Goal: Book appointment/travel/reservation

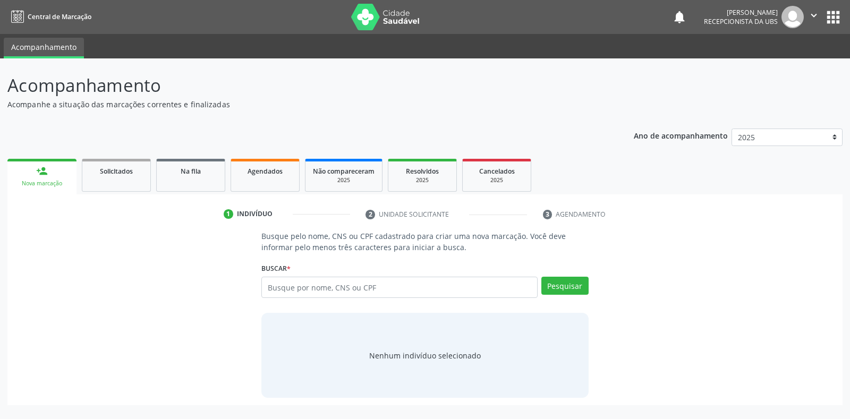
click at [269, 284] on input "text" at bounding box center [399, 287] width 276 height 21
type input "700309402009940"
click at [559, 287] on button "Pesquisar" at bounding box center [564, 286] width 47 height 18
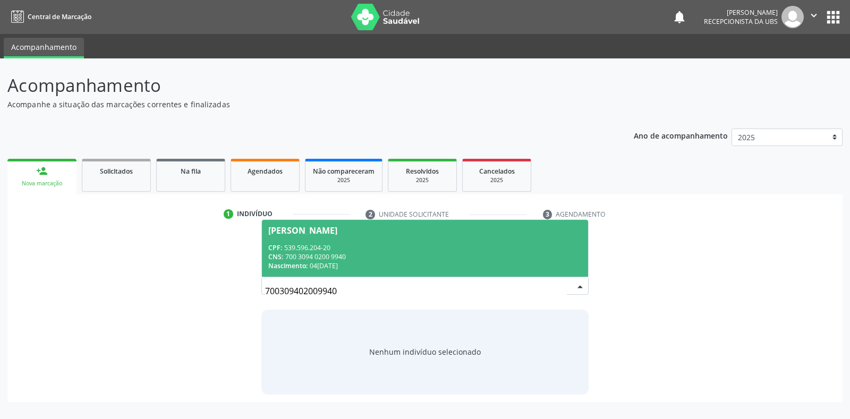
click at [274, 231] on div "[PERSON_NAME]" at bounding box center [302, 230] width 69 height 8
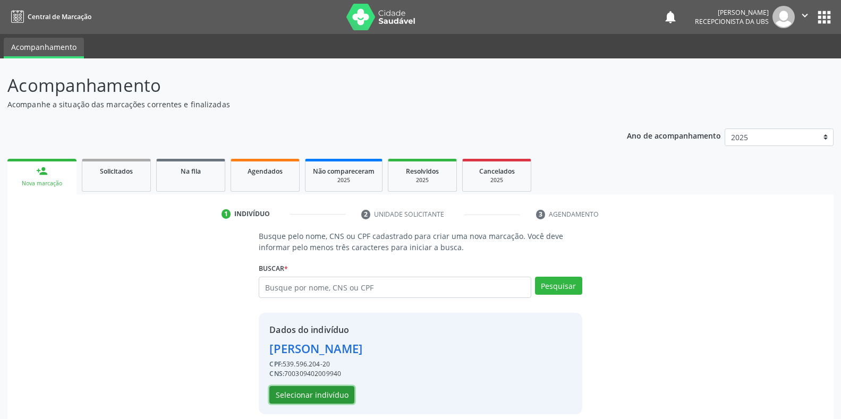
click at [282, 395] on button "Selecionar indivíduo" at bounding box center [311, 395] width 85 height 18
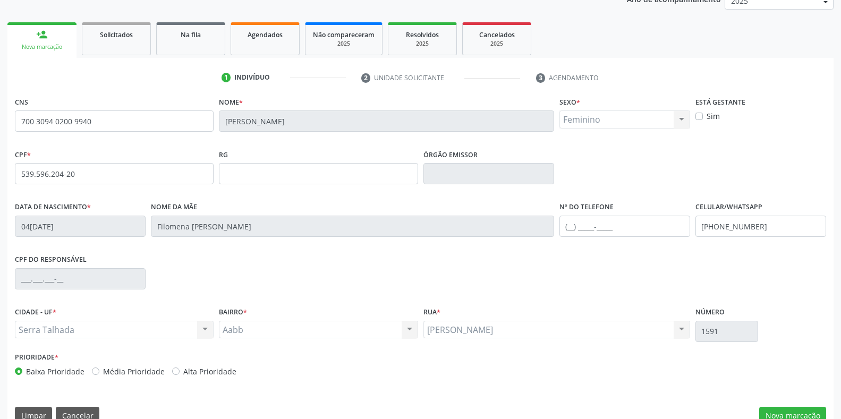
scroll to position [157, 0]
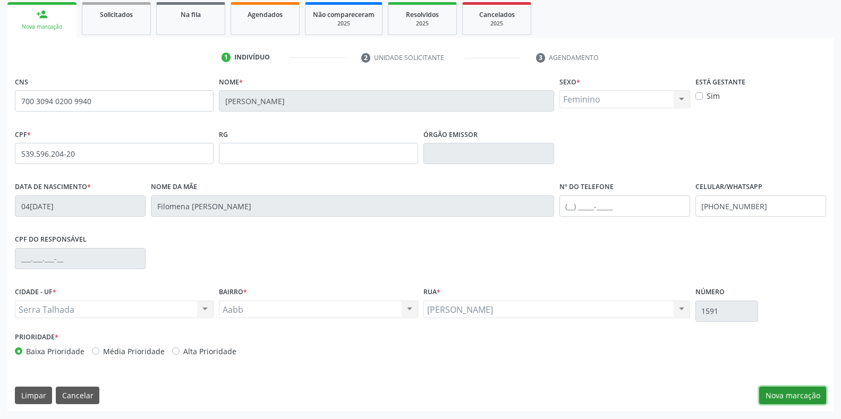
click at [775, 400] on button "Nova marcação" at bounding box center [792, 396] width 67 height 18
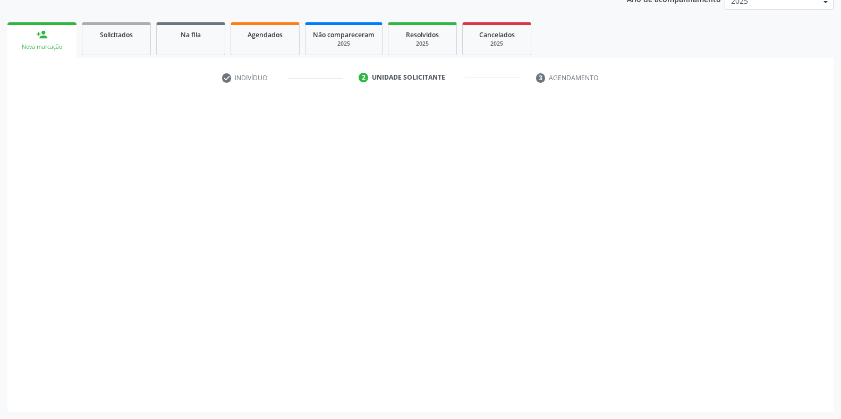
scroll to position [136, 0]
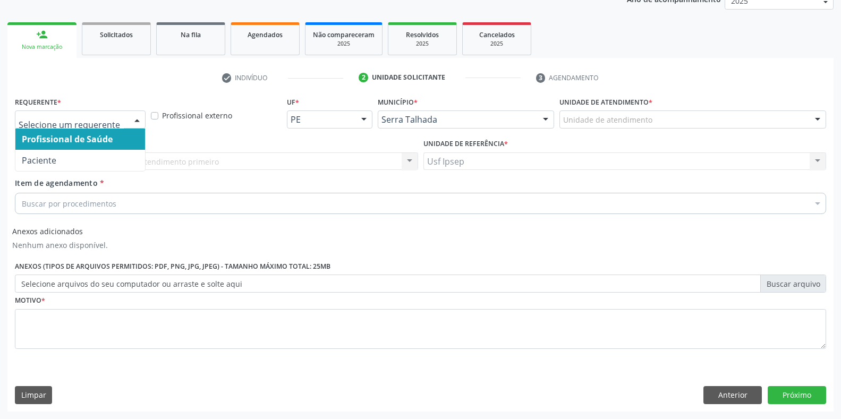
click at [136, 115] on div at bounding box center [137, 120] width 16 height 18
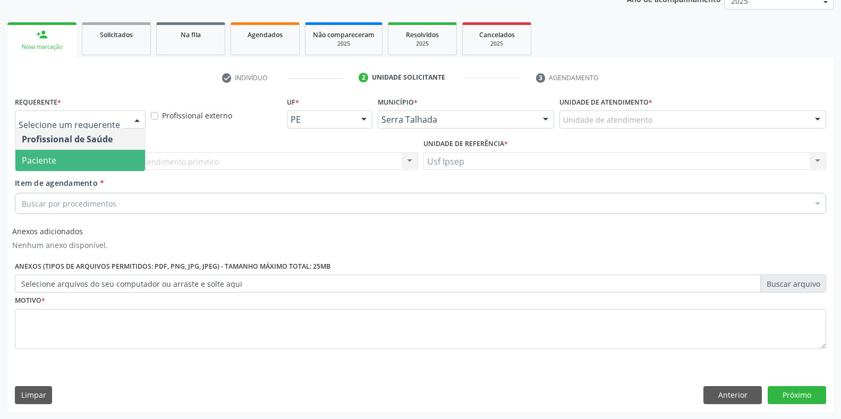
click at [47, 164] on span "Paciente" at bounding box center [39, 161] width 35 height 12
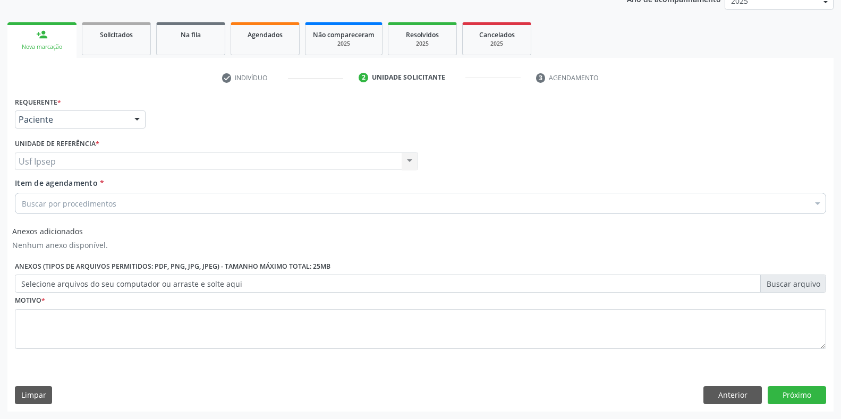
click at [21, 202] on div "Buscar por procedimentos" at bounding box center [420, 203] width 811 height 21
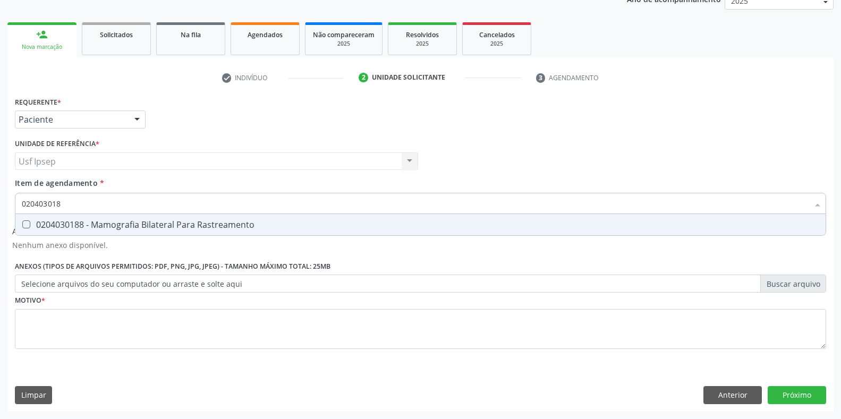
type input "0204030188"
click at [23, 225] on Rastreamento at bounding box center [26, 224] width 8 height 8
click at [22, 225] on Rastreamento "checkbox" at bounding box center [18, 224] width 7 height 7
checkbox Rastreamento "true"
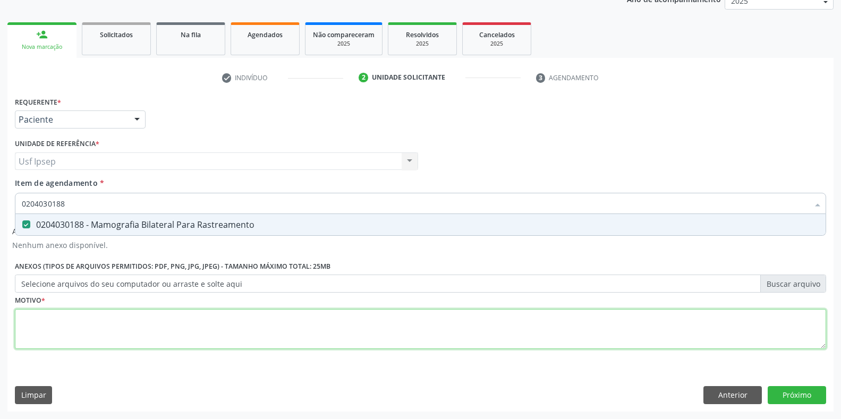
click at [25, 331] on div "Requerente * Paciente Profissional de Saúde Paciente Nenhum resultado encontrad…" at bounding box center [420, 229] width 811 height 270
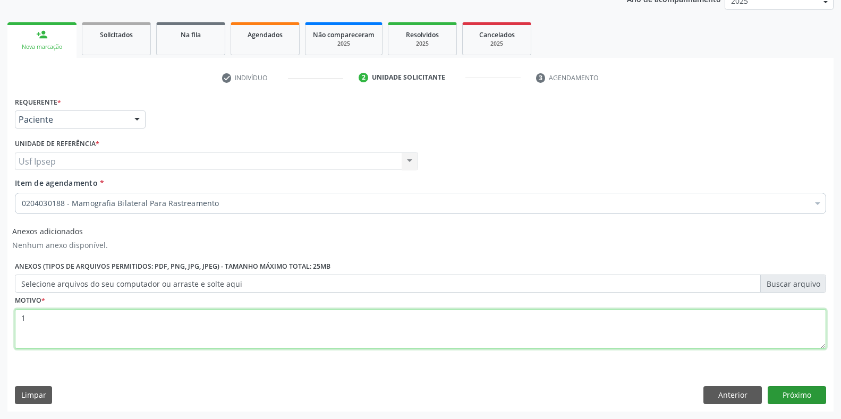
type textarea "1"
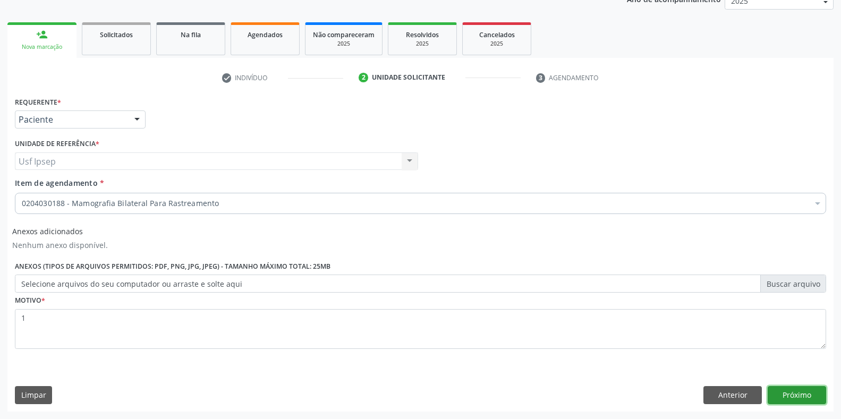
click at [787, 397] on button "Próximo" at bounding box center [796, 395] width 58 height 18
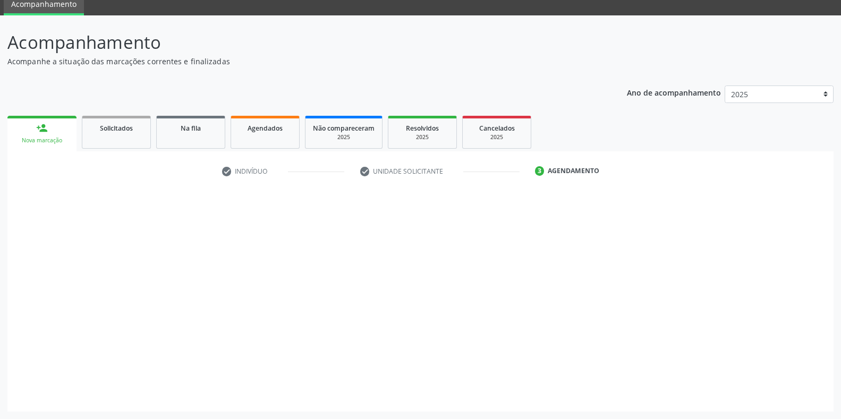
scroll to position [43, 0]
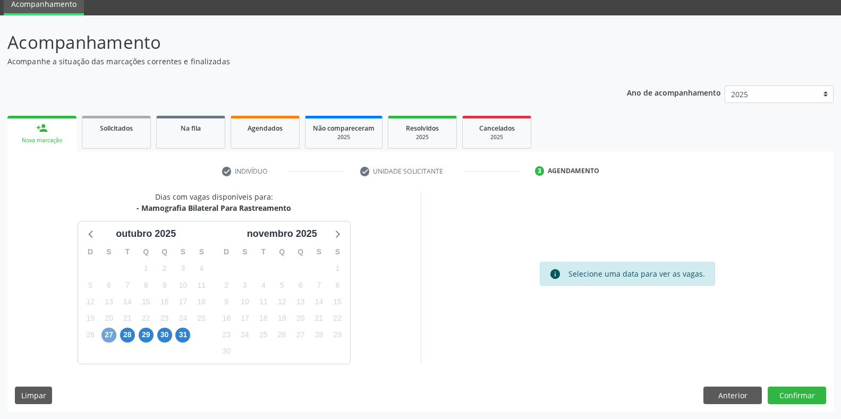
click at [108, 332] on span "27" at bounding box center [108, 335] width 15 height 15
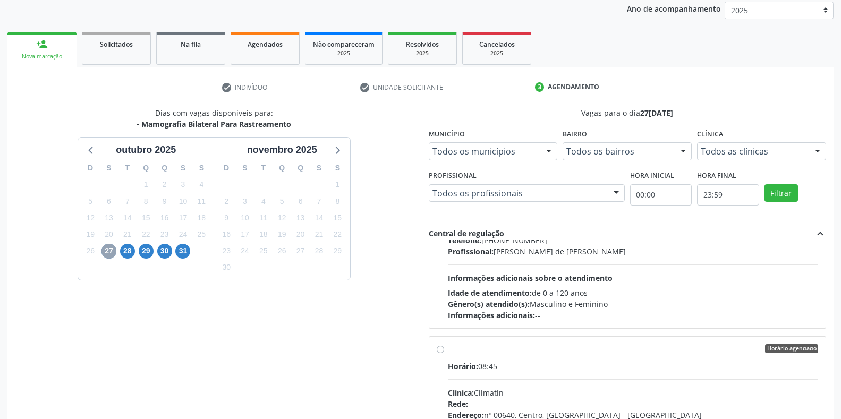
scroll to position [0, 0]
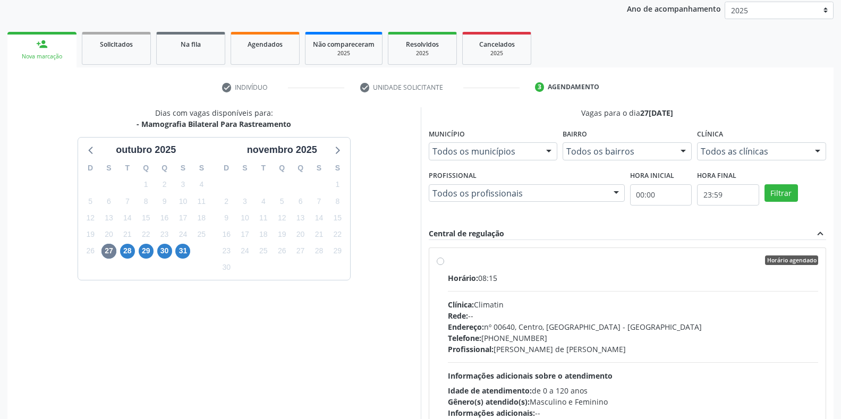
click at [448, 263] on label "Horário agendado Horário: 08:15 Clínica: Climatin Rede: -- Endereço: nº 00640, …" at bounding box center [633, 336] width 371 height 163
click at [440, 263] on input "Horário agendado Horário: 08:15 Clínica: Climatin Rede: -- Endereço: nº 00640, …" at bounding box center [439, 260] width 7 height 10
radio input "true"
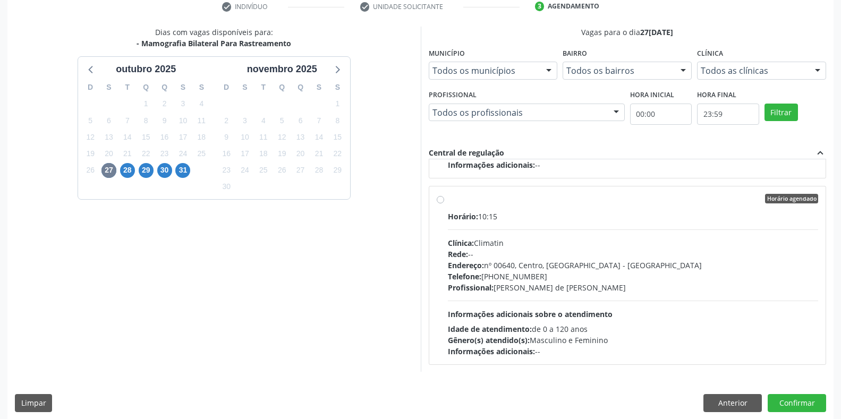
scroll to position [216, 0]
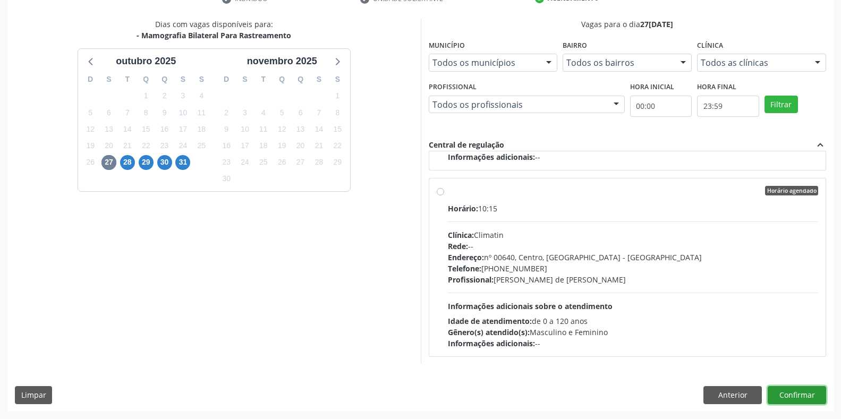
click at [792, 397] on button "Confirmar" at bounding box center [796, 395] width 58 height 18
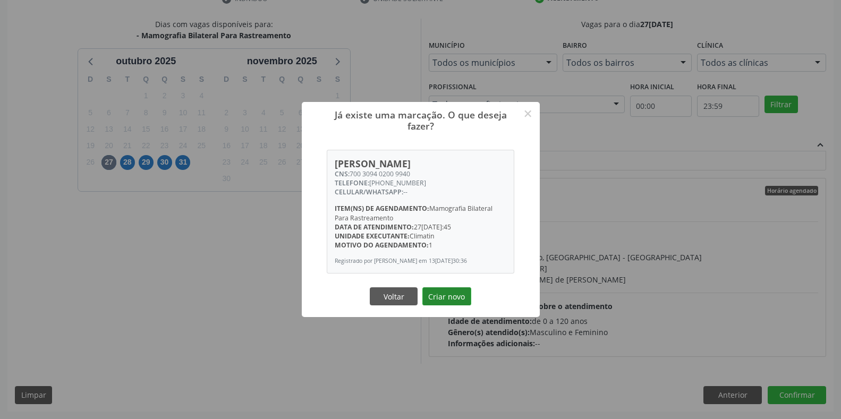
click at [434, 297] on button "Criar novo" at bounding box center [446, 296] width 49 height 18
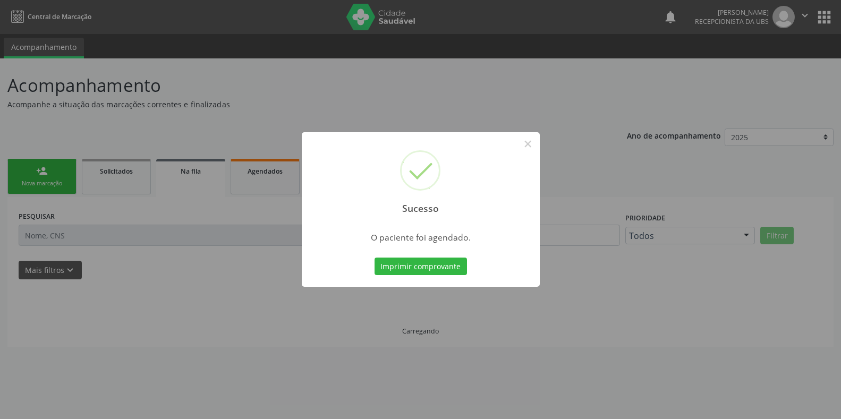
scroll to position [0, 0]
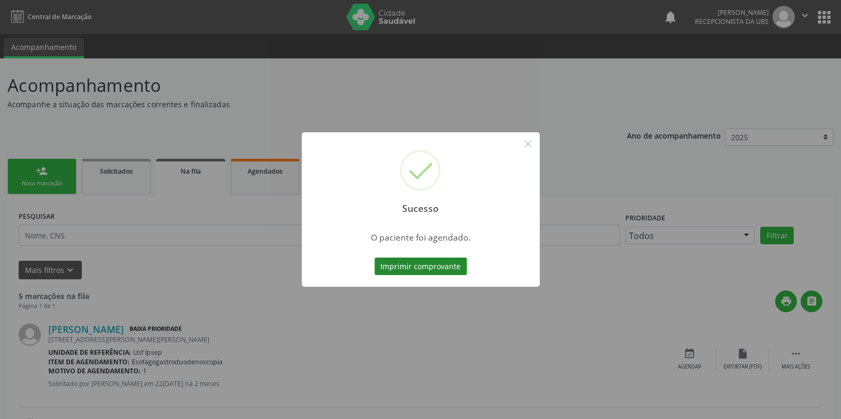
click at [387, 264] on button "Imprimir comprovante" at bounding box center [420, 267] width 92 height 18
